Goal: Information Seeking & Learning: Learn about a topic

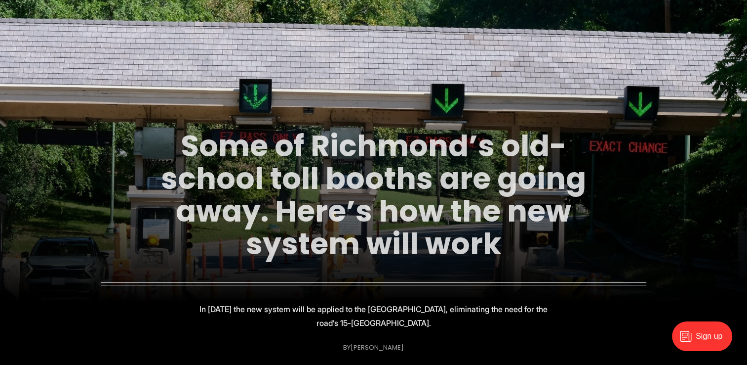
scroll to position [99, 0]
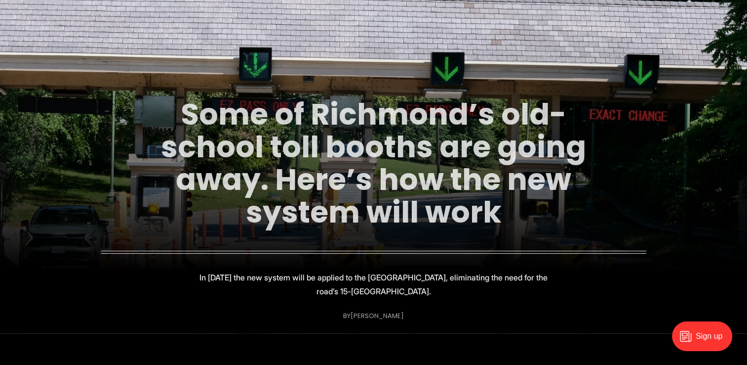
click at [279, 102] on link "Some of Richmond’s old-school toll booths are going away. Here’s how the new sy…" at bounding box center [373, 162] width 425 height 139
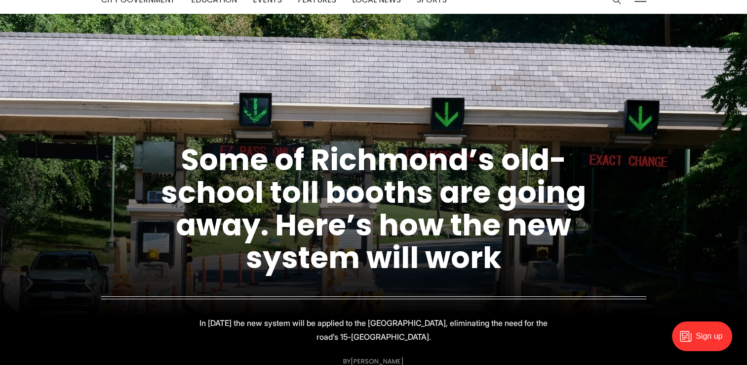
scroll to position [247, 0]
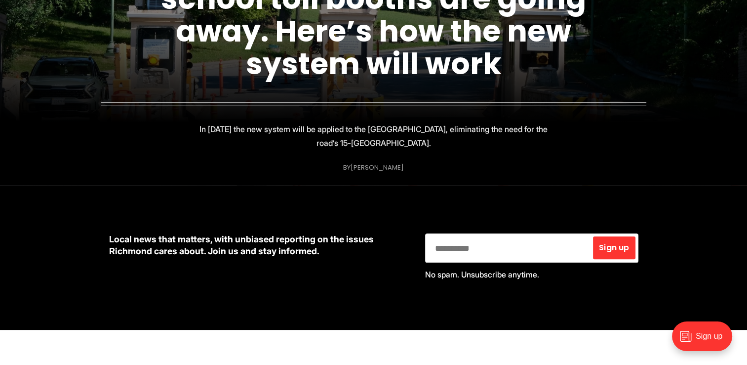
click at [344, 125] on p "In 2027 the new system will be applied to the Downtown Expressway, eliminating …" at bounding box center [374, 136] width 352 height 28
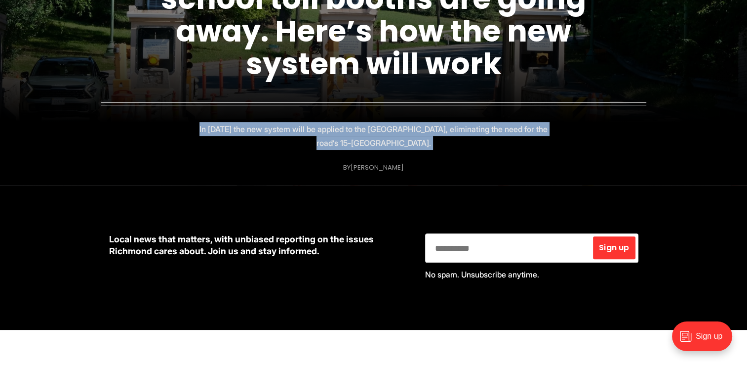
click at [344, 125] on p "In 2027 the new system will be applied to the Downtown Expressway, eliminating …" at bounding box center [374, 136] width 352 height 28
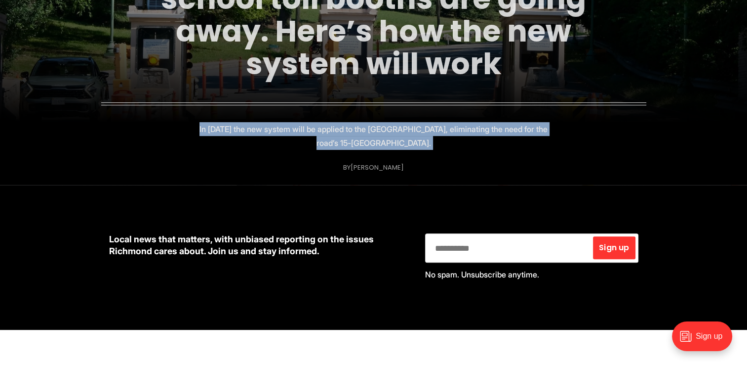
copy figcaption "In 2027 the new system will be applied to the Downtown Expressway, eliminating …"
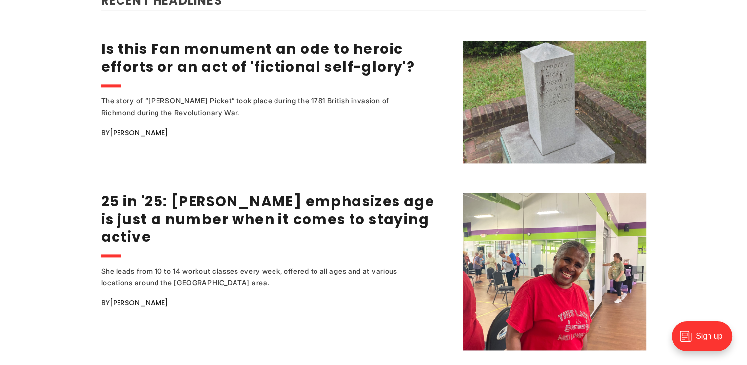
scroll to position [1284, 0]
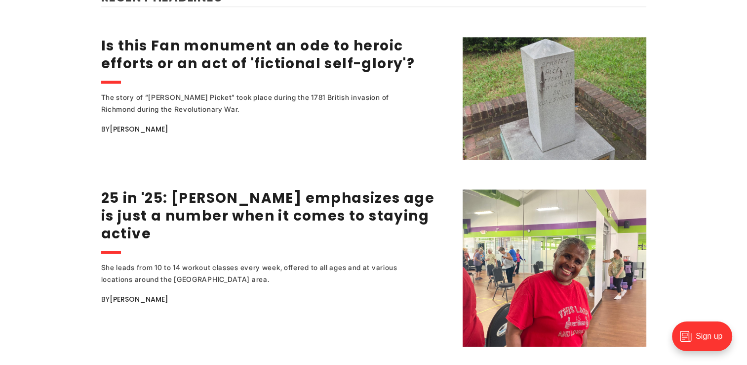
click at [271, 94] on div "The story of “[PERSON_NAME] Picket” took place during the 1781 British invasion…" at bounding box center [261, 103] width 321 height 24
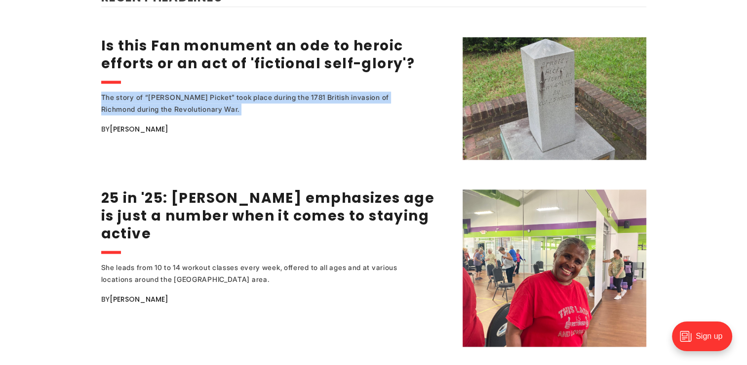
click at [271, 94] on div "The story of “[PERSON_NAME] Picket” took place during the 1781 British invasion…" at bounding box center [261, 103] width 321 height 24
copy div "The story of “[PERSON_NAME] Picket” took place during the 1781 British invasion…"
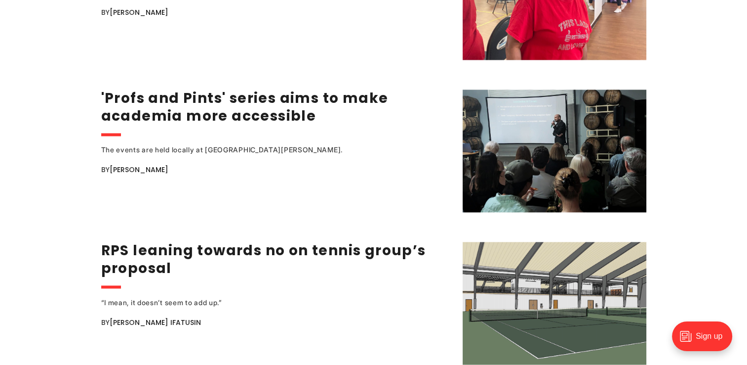
scroll to position [1581, 0]
